Goal: Find specific page/section: Find specific page/section

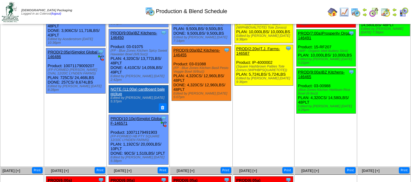
scroll to position [304, 0]
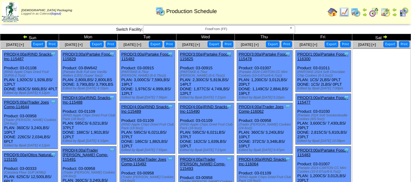
click at [384, 36] on img at bounding box center [385, 36] width 5 height 5
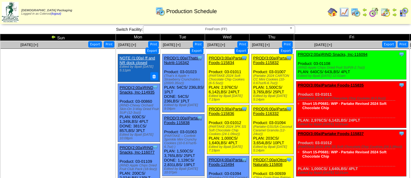
click at [231, 31] on span "FreeFrom (FF)" at bounding box center [216, 29] width 141 height 7
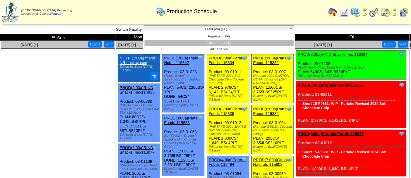
click at [228, 41] on li "GlutenFree (GF)" at bounding box center [218, 43] width 149 height 6
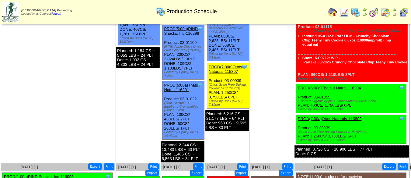
scroll to position [70, 0]
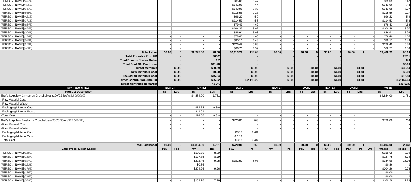
scroll to position [274, 0]
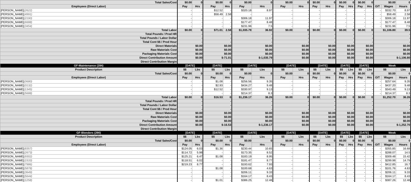
scroll to position [1642, 0]
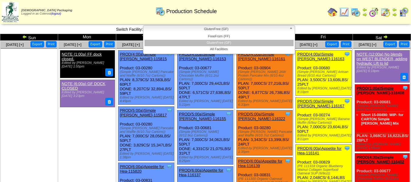
click at [246, 29] on span "GlutenFree (GF)" at bounding box center [216, 29] width 141 height 7
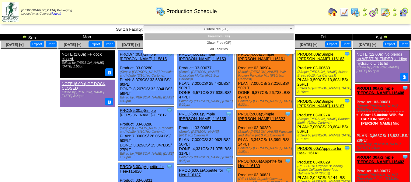
click at [242, 36] on li "FreeFrom (FF)" at bounding box center [218, 36] width 149 height 6
